Goal: Task Accomplishment & Management: Use online tool/utility

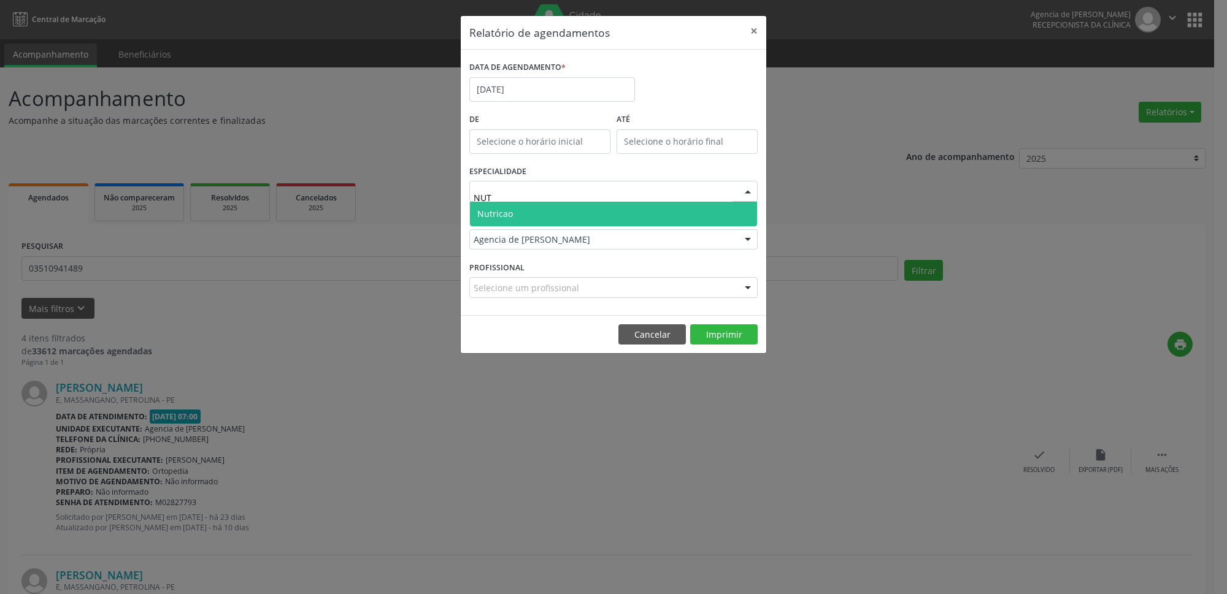
type input "NUTR"
click at [619, 215] on span "Nutricao" at bounding box center [613, 214] width 287 height 25
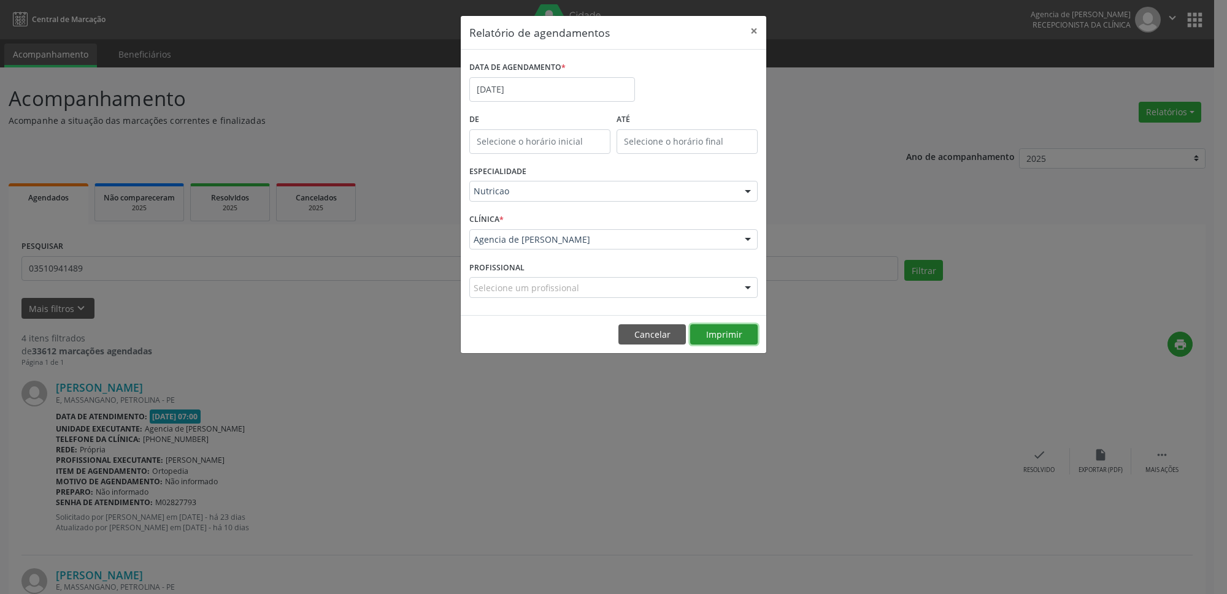
click at [727, 337] on button "Imprimir" at bounding box center [723, 334] width 67 height 21
click at [760, 28] on button "×" at bounding box center [753, 31] width 25 height 30
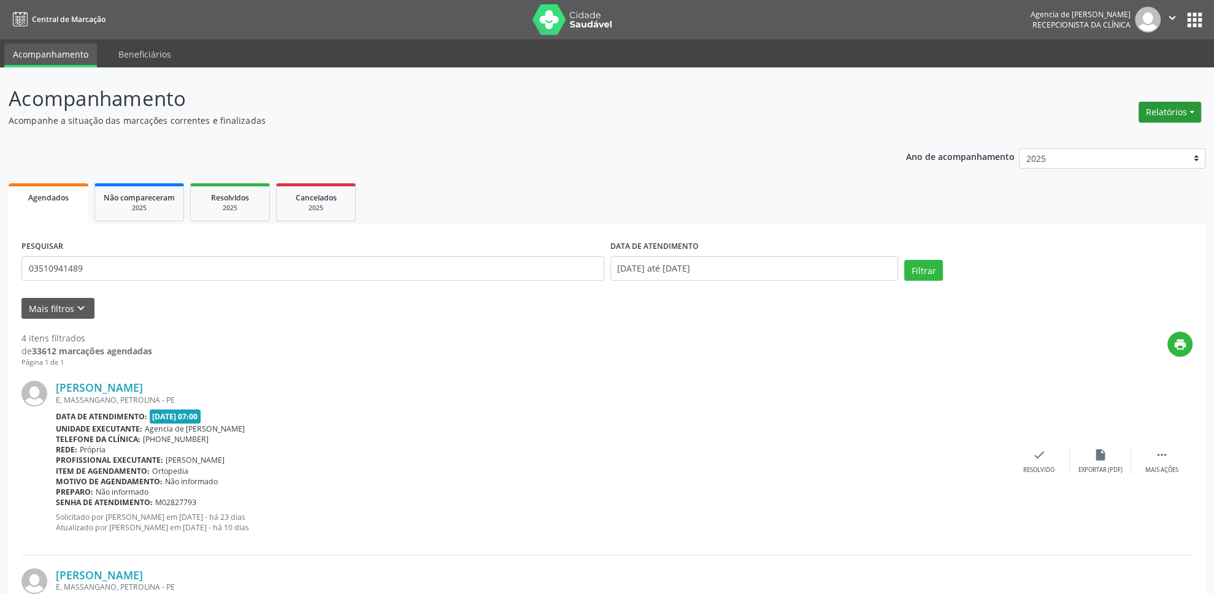
click at [1159, 113] on button "Relatórios" at bounding box center [1169, 112] width 63 height 21
click at [1136, 136] on link "Agendamentos" at bounding box center [1136, 139] width 132 height 17
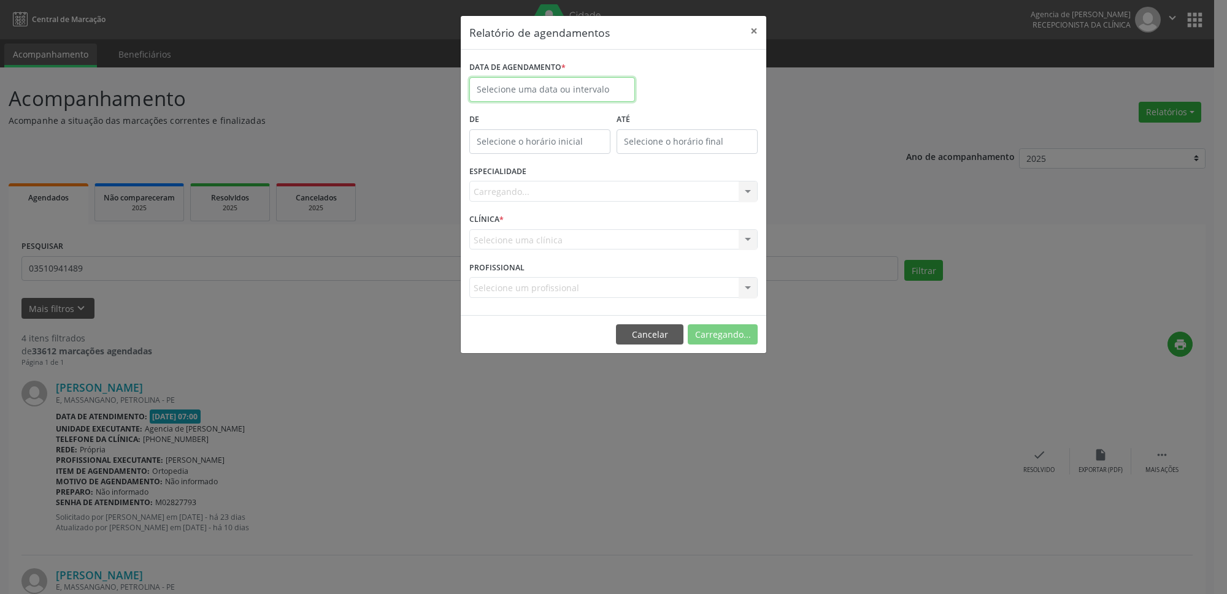
click at [551, 98] on input "text" at bounding box center [552, 89] width 166 height 25
click at [527, 252] on span "26" at bounding box center [537, 252] width 24 height 24
type input "[DATE]"
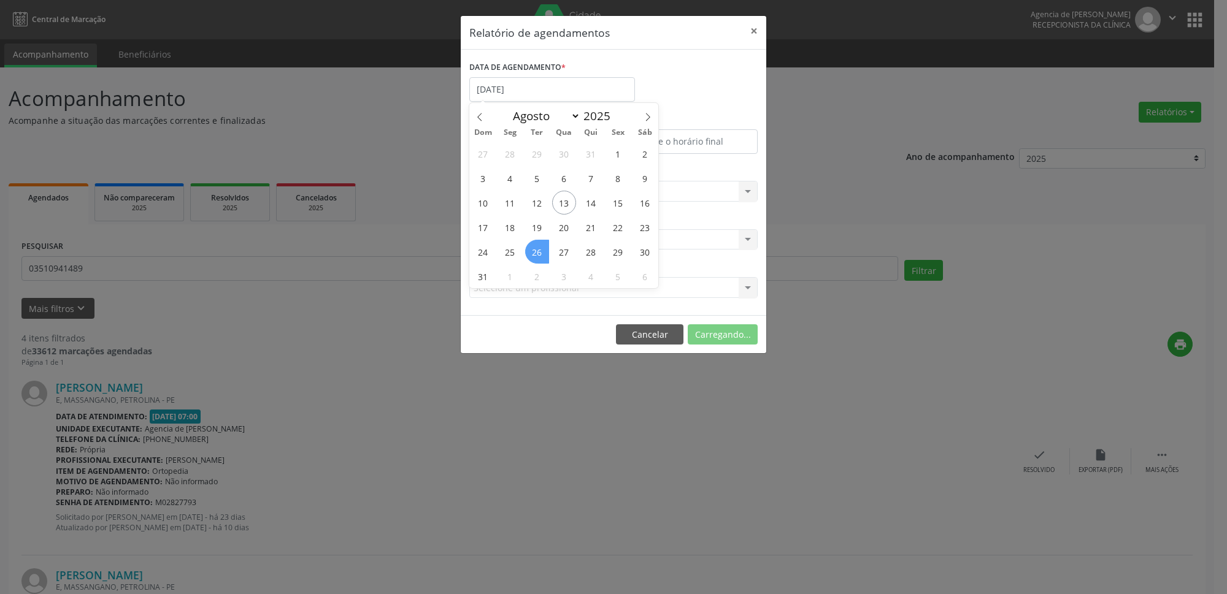
click at [527, 252] on span "26" at bounding box center [537, 252] width 24 height 24
click at [540, 195] on div "Carregando... Todas as especialidades Alergologia Angiologia Arritmologia Cardi…" at bounding box center [613, 191] width 288 height 21
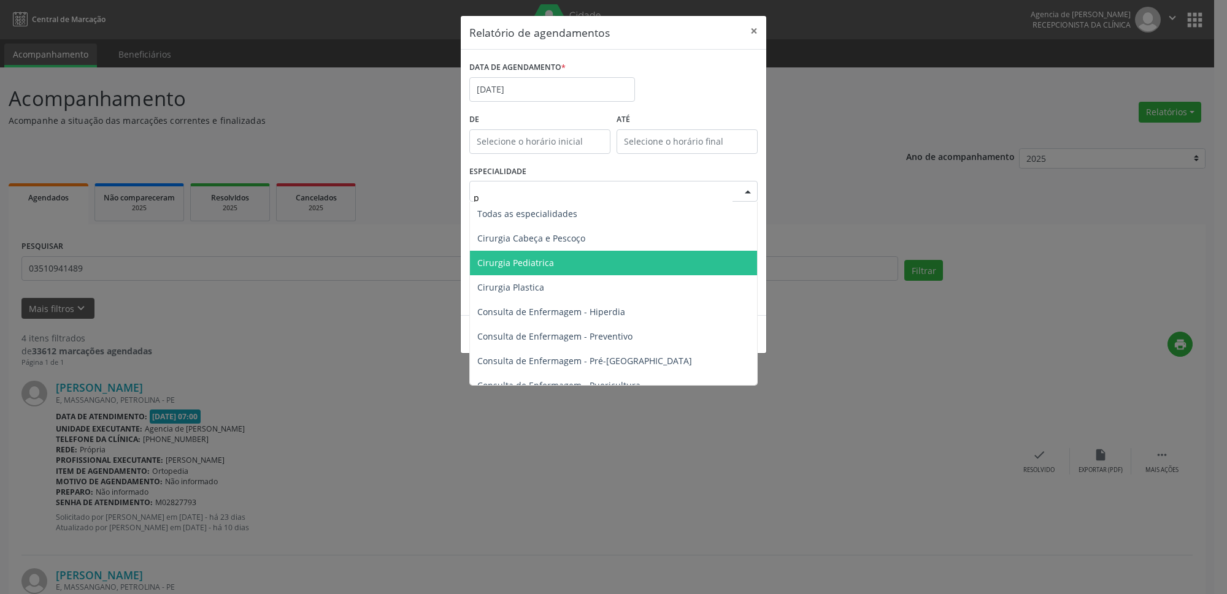
type input "pr"
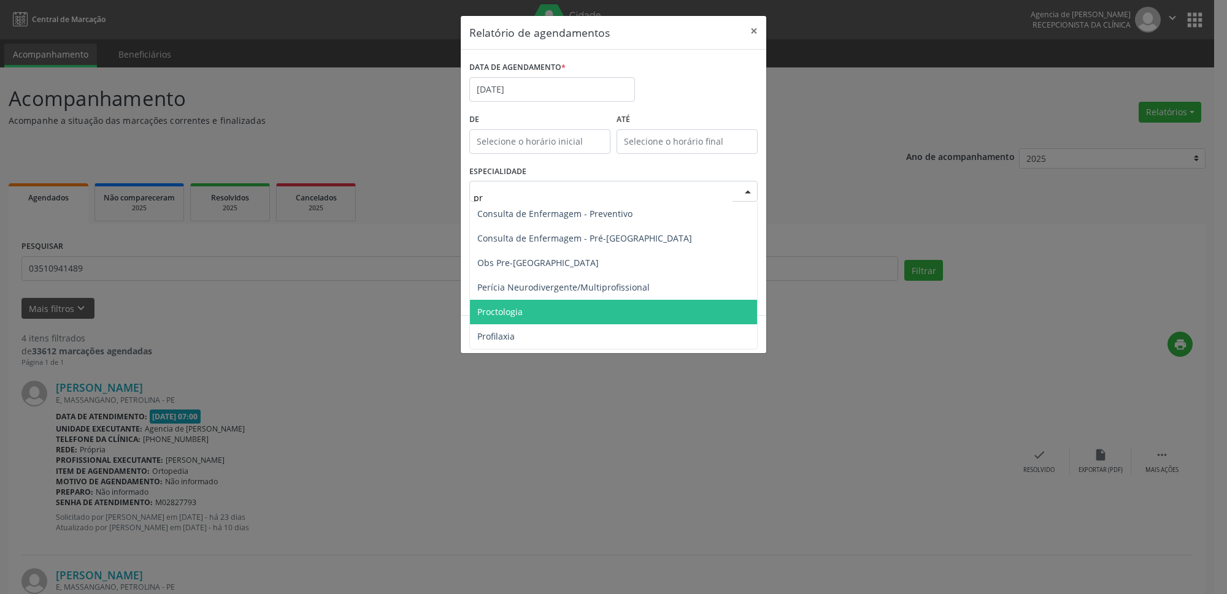
click at [548, 313] on span "Proctologia" at bounding box center [613, 312] width 287 height 25
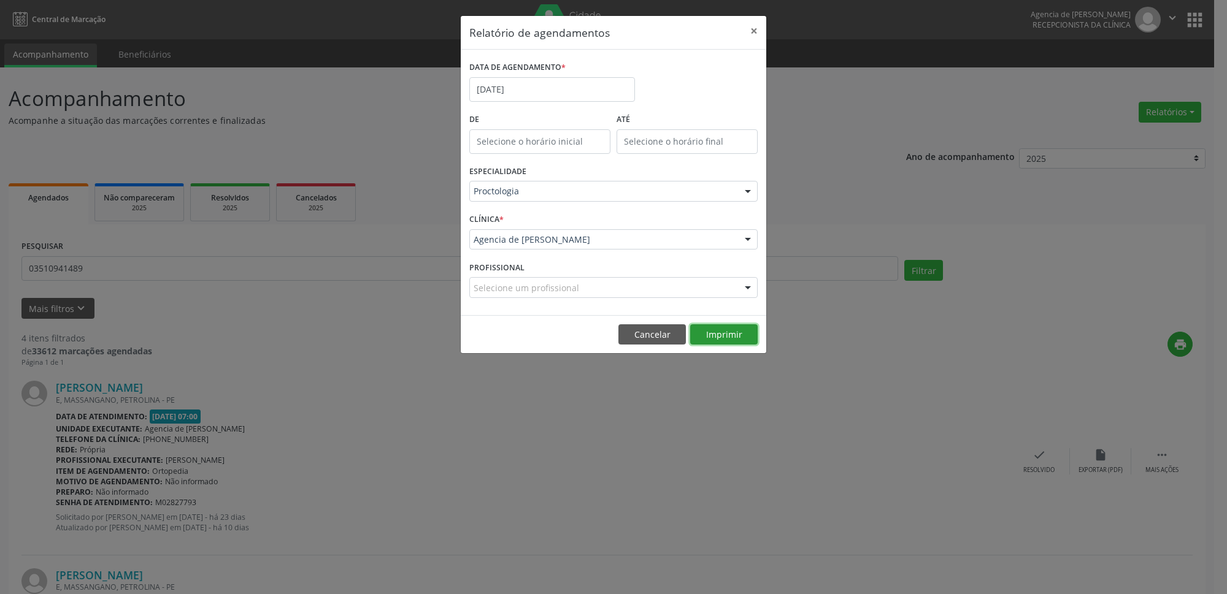
click at [738, 337] on button "Imprimir" at bounding box center [723, 334] width 67 height 21
click at [605, 94] on input "[DATE]" at bounding box center [552, 89] width 166 height 25
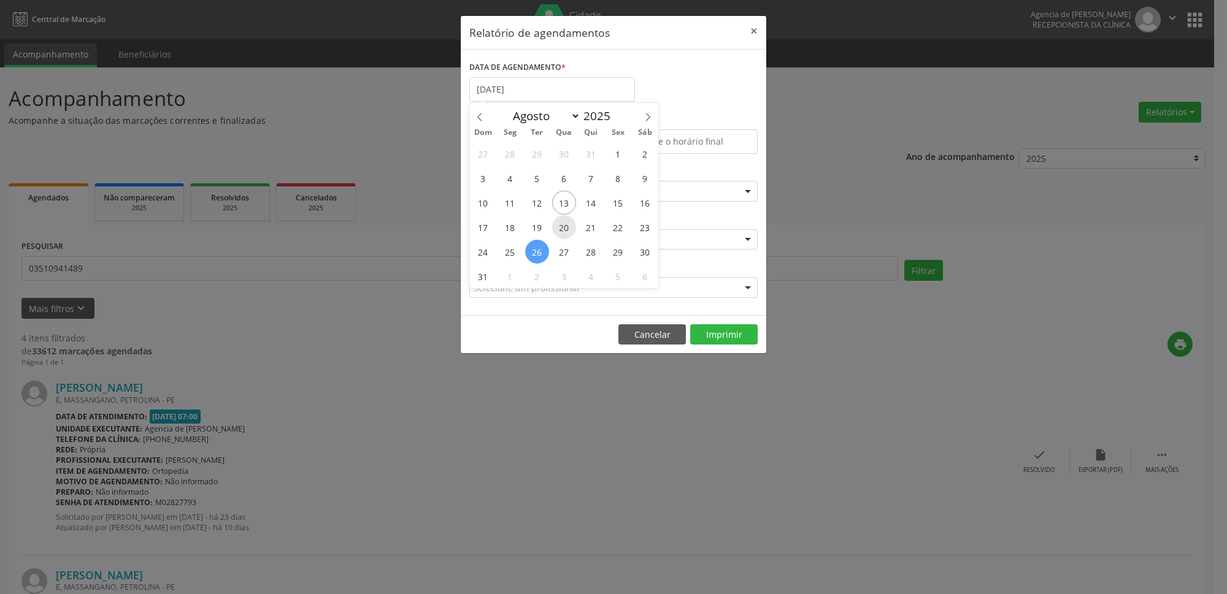
click at [569, 229] on span "20" at bounding box center [564, 227] width 24 height 24
type input "[DATE]"
click at [569, 229] on span "20" at bounding box center [564, 227] width 24 height 24
click at [576, 185] on div "Proctologia" at bounding box center [613, 191] width 288 height 21
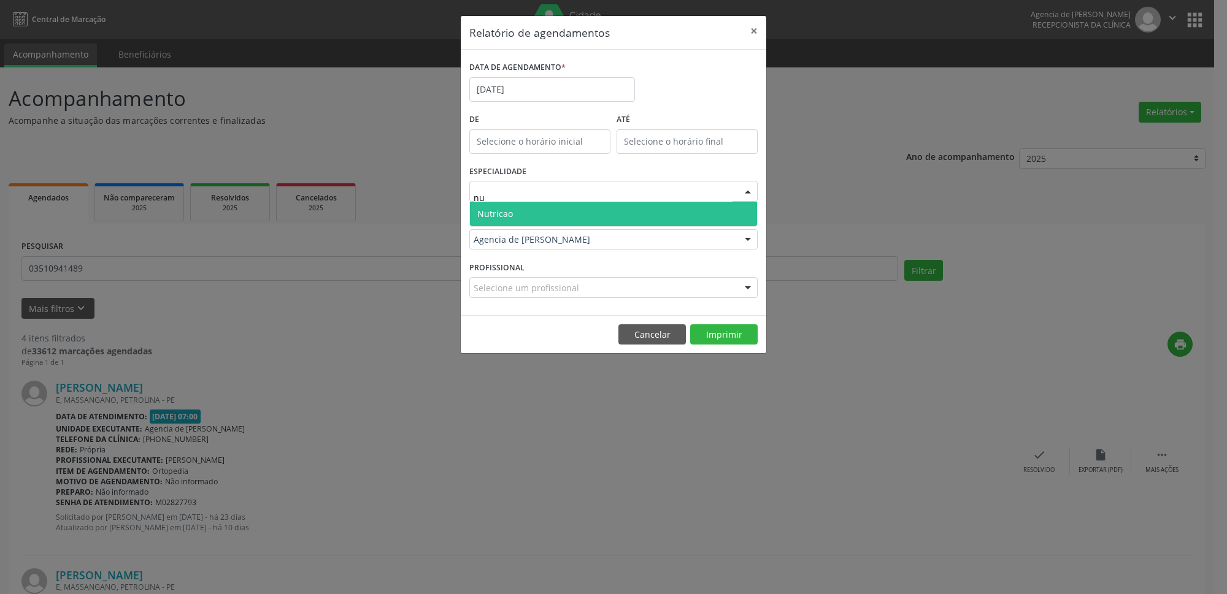
click at [582, 221] on span "Nutricao" at bounding box center [613, 214] width 287 height 25
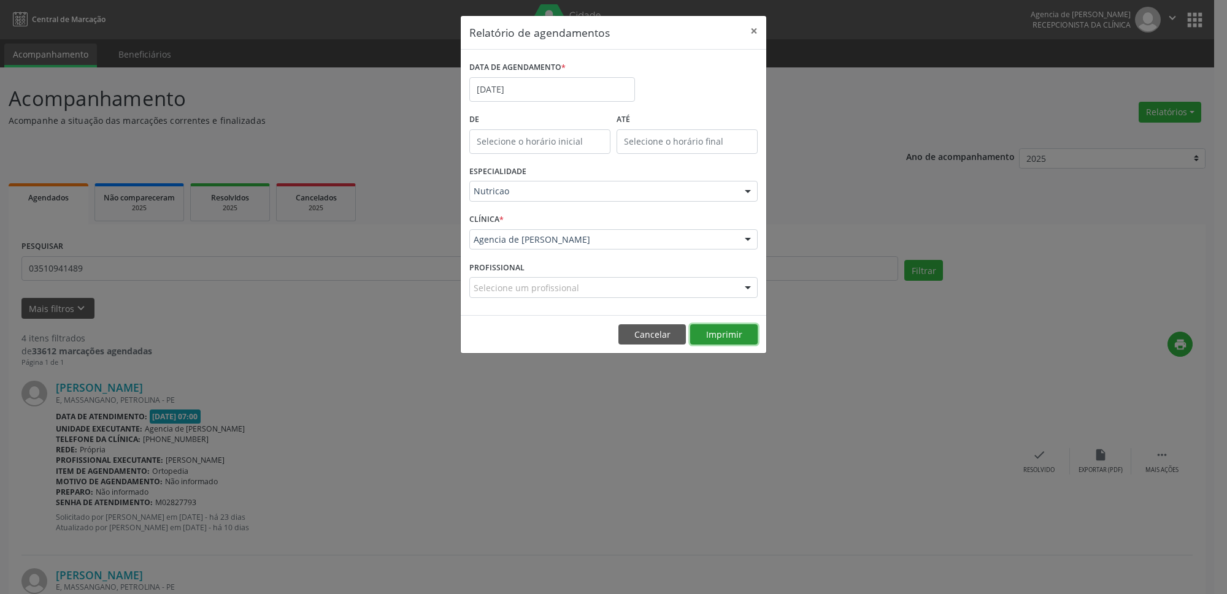
click at [735, 335] on button "Imprimir" at bounding box center [723, 334] width 67 height 21
click at [539, 91] on input "[DATE]" at bounding box center [552, 89] width 166 height 25
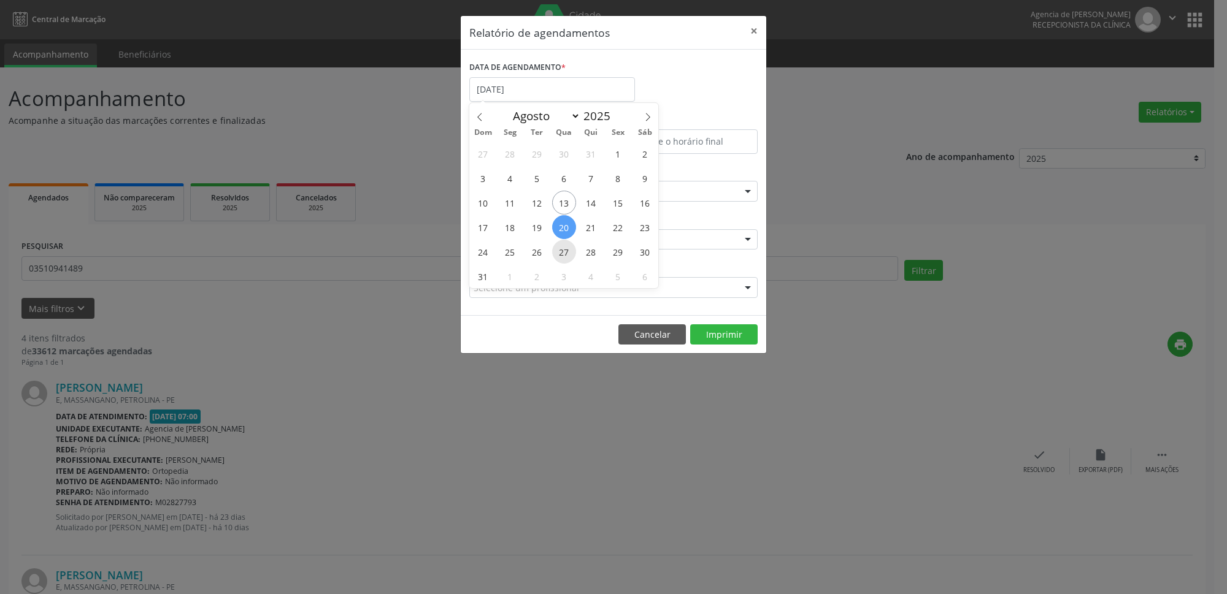
click at [569, 253] on span "27" at bounding box center [564, 252] width 24 height 24
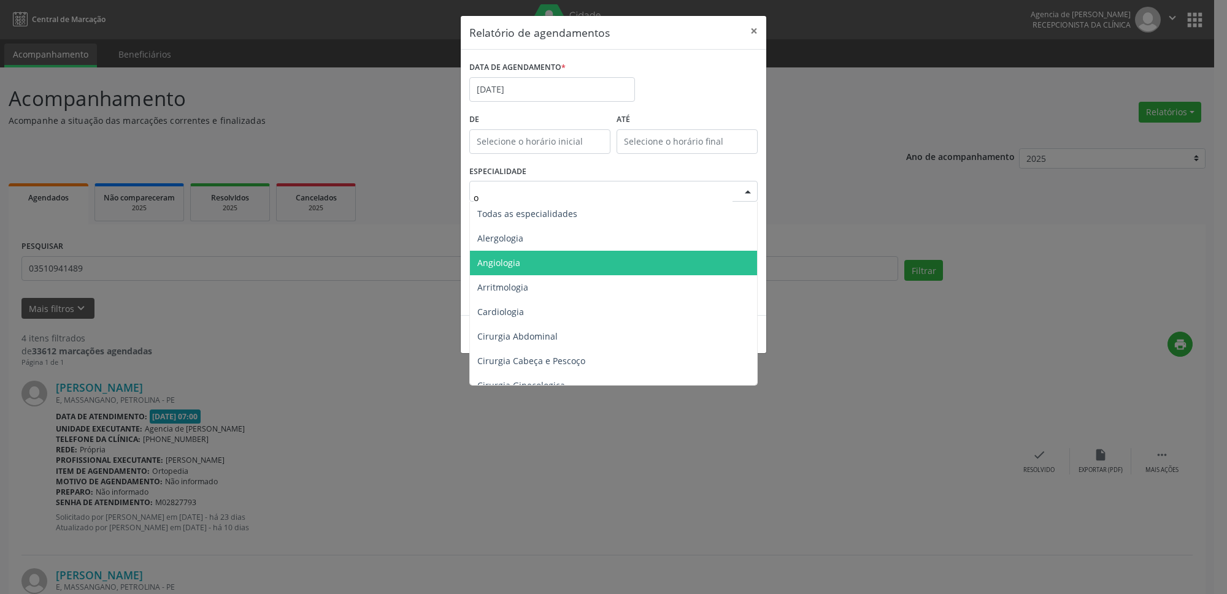
type input "or"
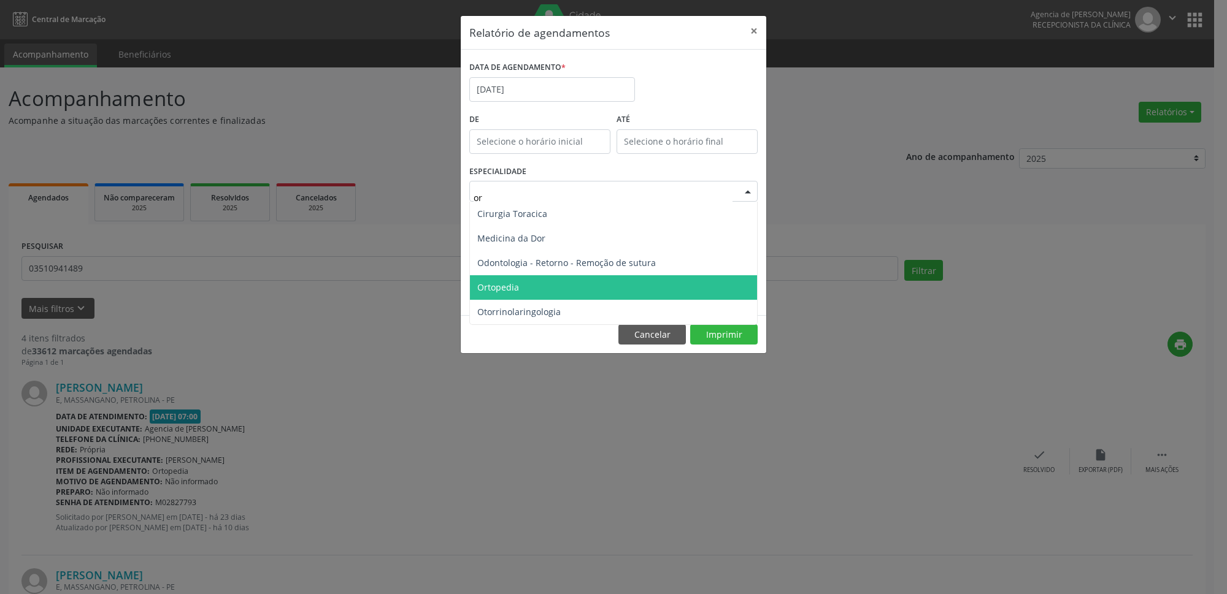
click at [537, 293] on span "Ortopedia" at bounding box center [613, 287] width 287 height 25
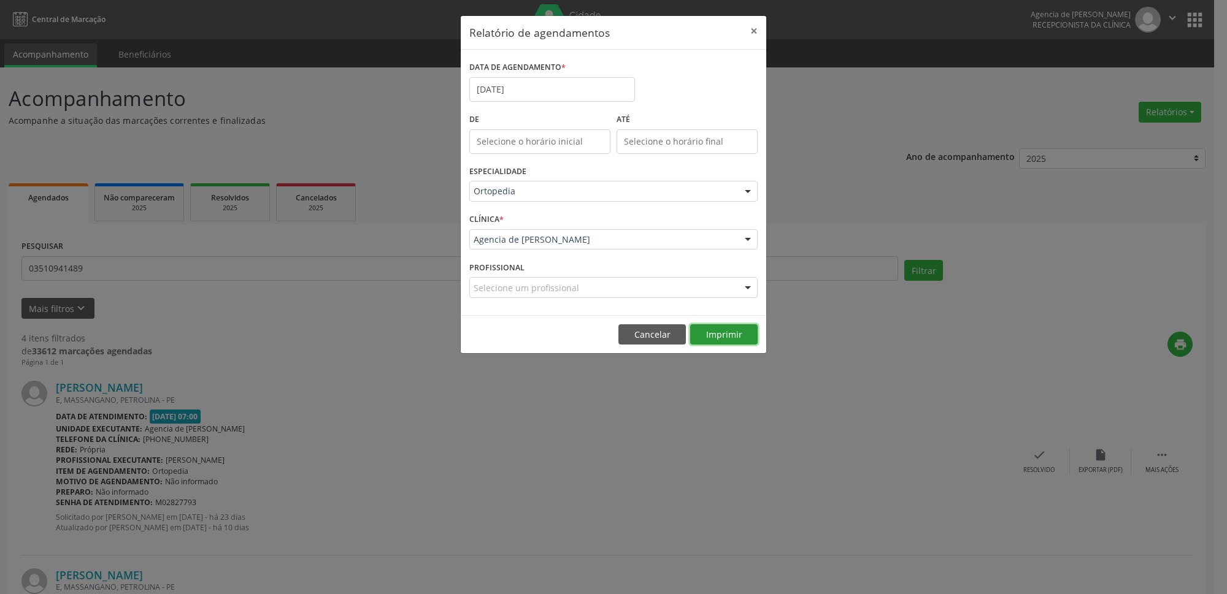
click at [738, 340] on button "Imprimir" at bounding box center [723, 334] width 67 height 21
click at [760, 33] on button "×" at bounding box center [753, 31] width 25 height 30
